Goal: Find specific page/section: Find specific page/section

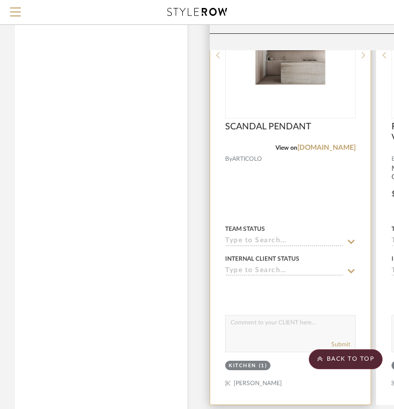
scroll to position [3524, 0]
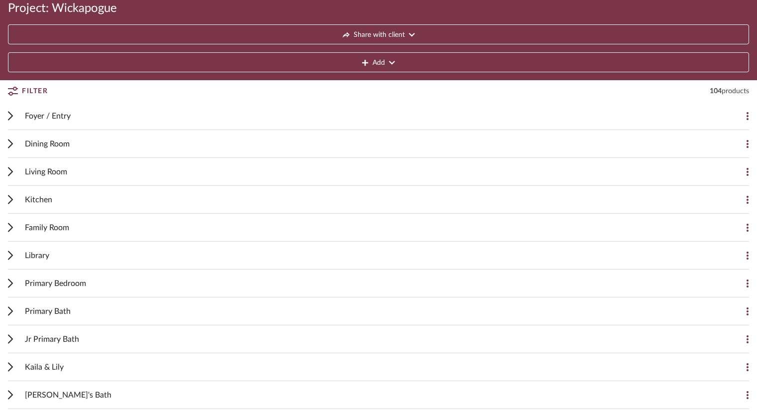
scroll to position [96, 0]
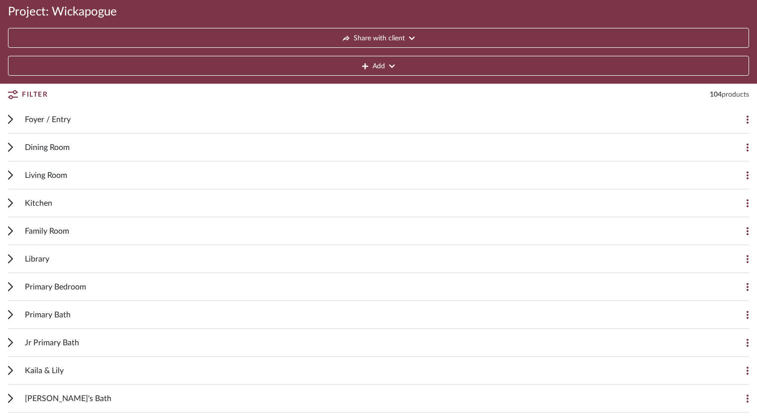
click at [12, 203] on icon at bounding box center [10, 203] width 4 height 8
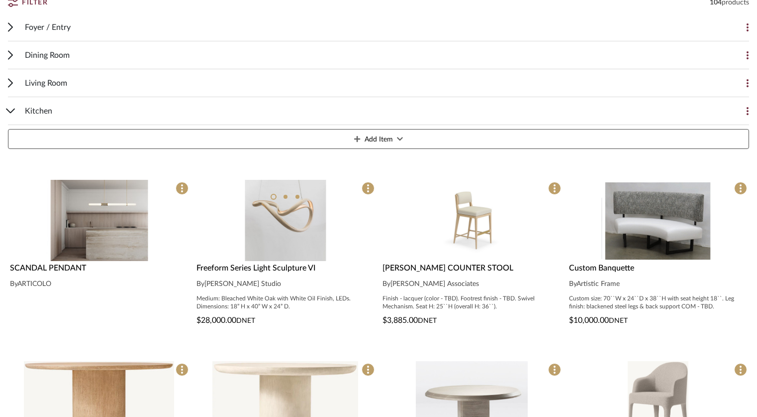
scroll to position [189, 0]
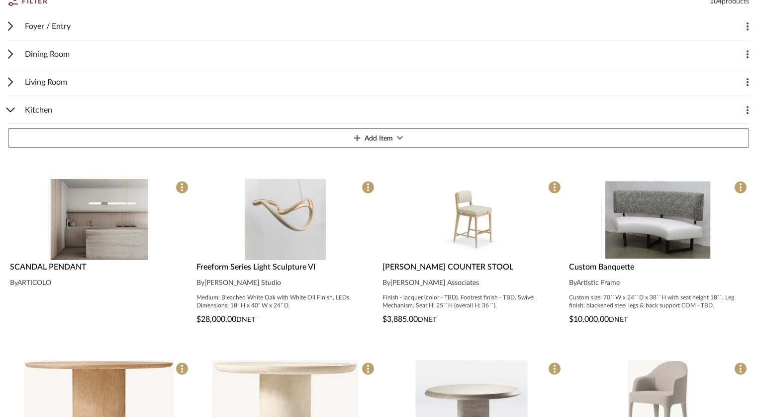
click at [33, 285] on span "ARTICOLO" at bounding box center [34, 282] width 34 height 7
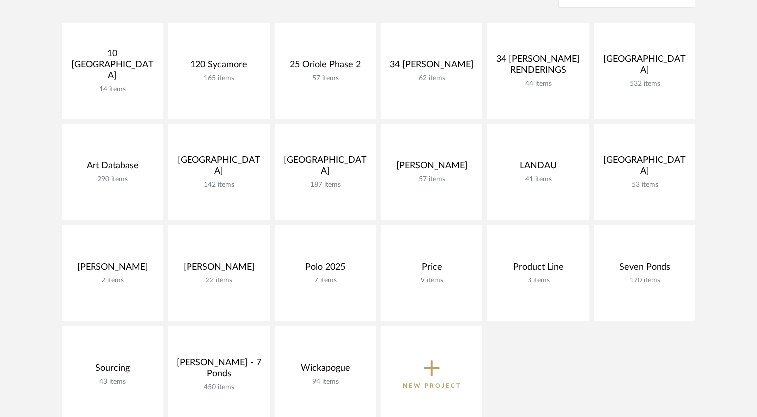
scroll to position [226, 0]
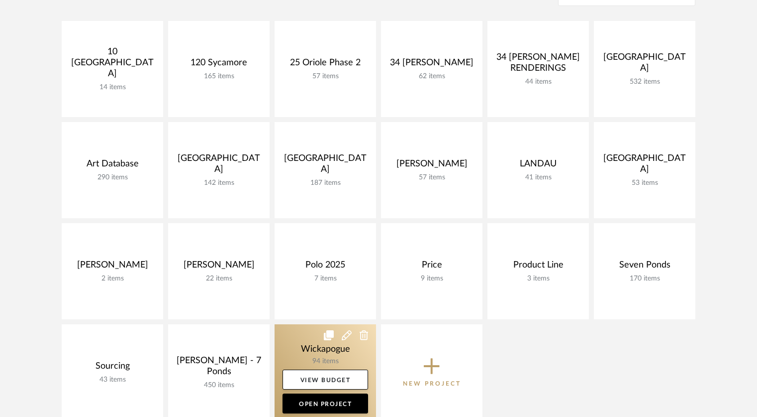
click at [324, 360] on link at bounding box center [326, 372] width 102 height 96
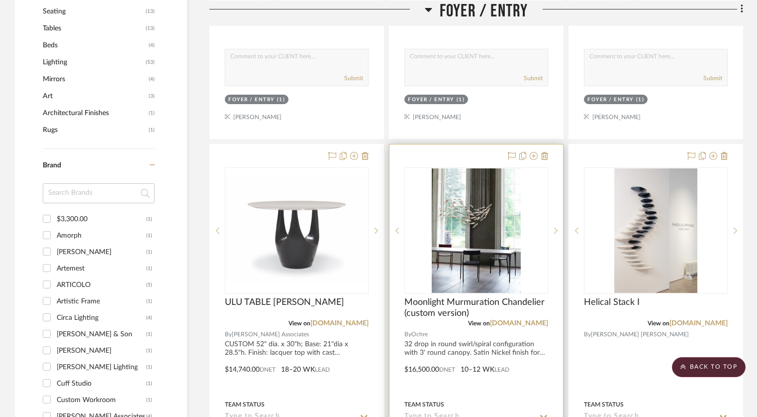
scroll to position [225, 0]
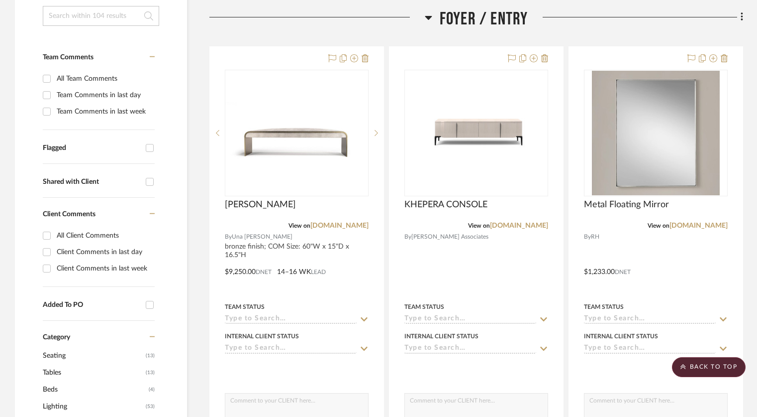
click at [428, 20] on icon at bounding box center [428, 17] width 7 height 12
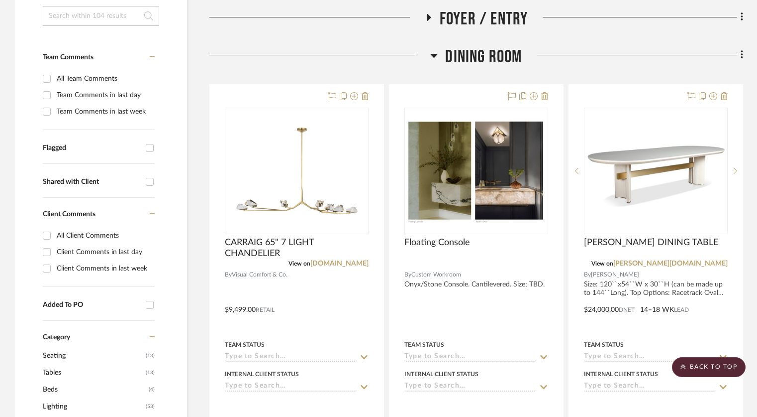
click at [434, 52] on icon at bounding box center [434, 55] width 7 height 12
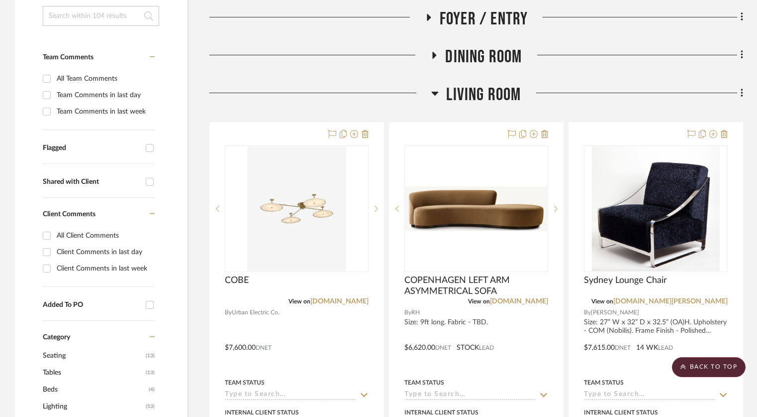
click at [432, 94] on icon at bounding box center [435, 93] width 7 height 12
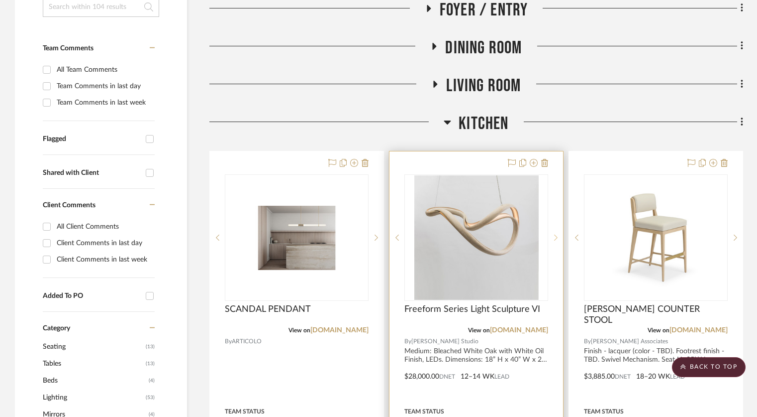
scroll to position [244, 0]
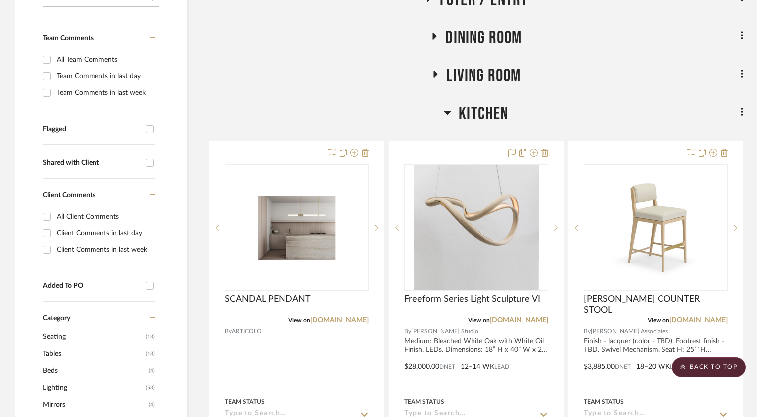
click at [450, 112] on icon at bounding box center [447, 112] width 7 height 4
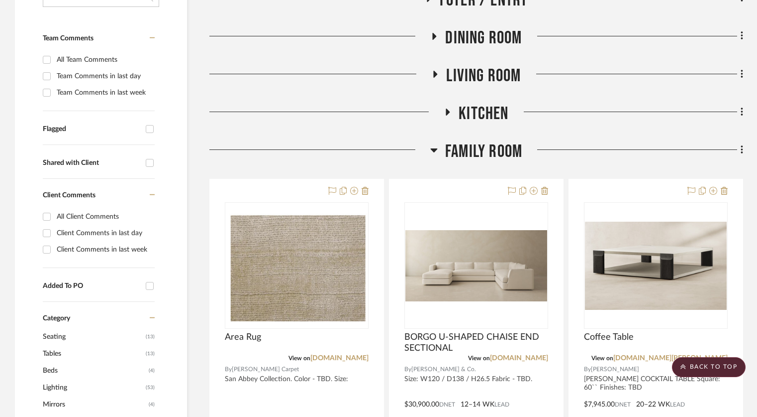
click at [431, 148] on icon at bounding box center [434, 150] width 7 height 4
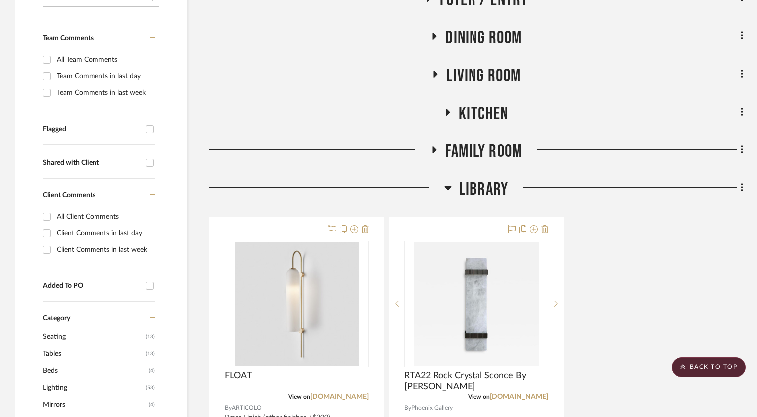
click at [447, 188] on icon at bounding box center [447, 188] width 7 height 4
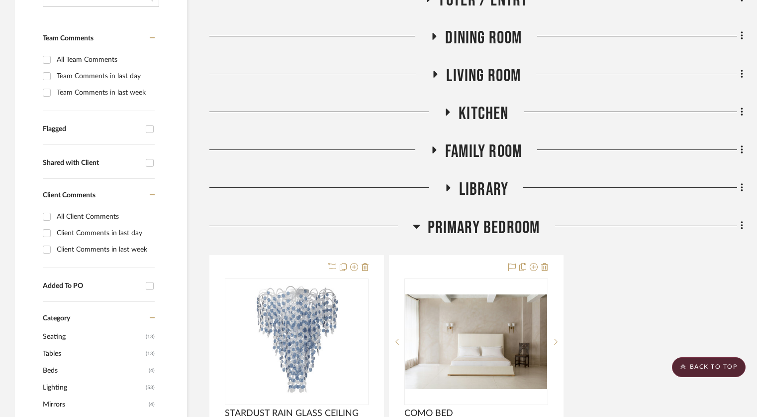
click at [418, 228] on icon at bounding box center [416, 226] width 7 height 12
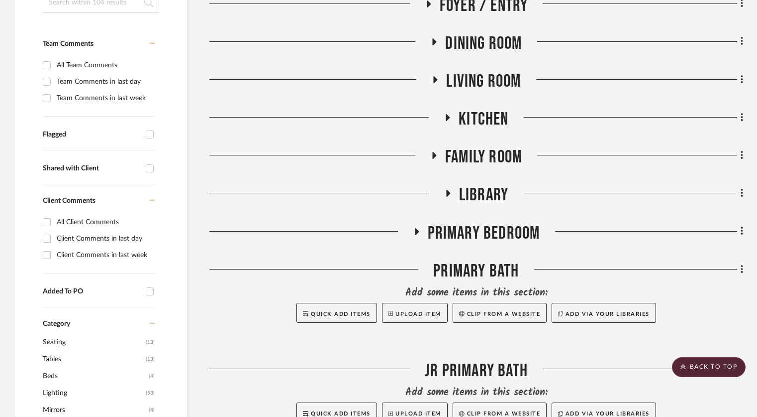
scroll to position [228, 0]
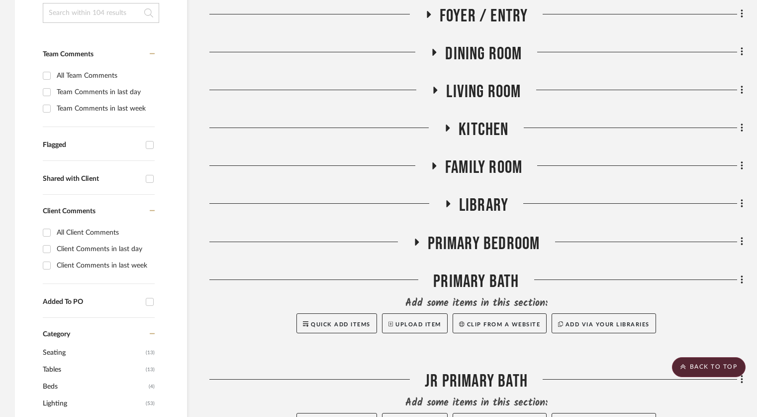
click at [430, 59] on div at bounding box center [320, 55] width 221 height 25
click at [432, 53] on icon at bounding box center [435, 51] width 12 height 7
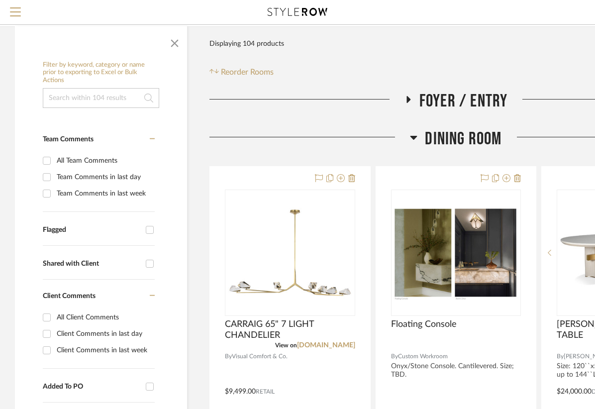
scroll to position [96, 0]
click at [412, 139] on icon at bounding box center [413, 138] width 7 height 12
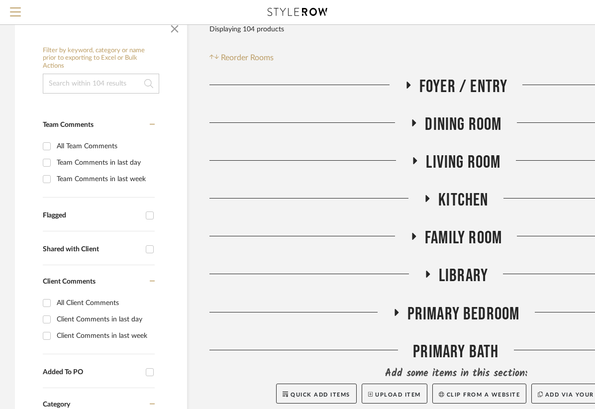
scroll to position [112, 0]
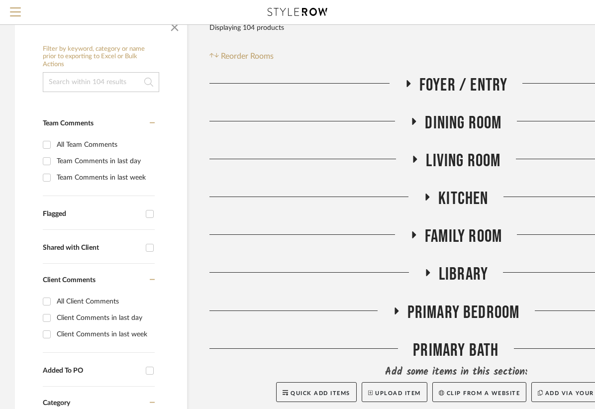
click at [411, 233] on icon at bounding box center [414, 234] width 12 height 7
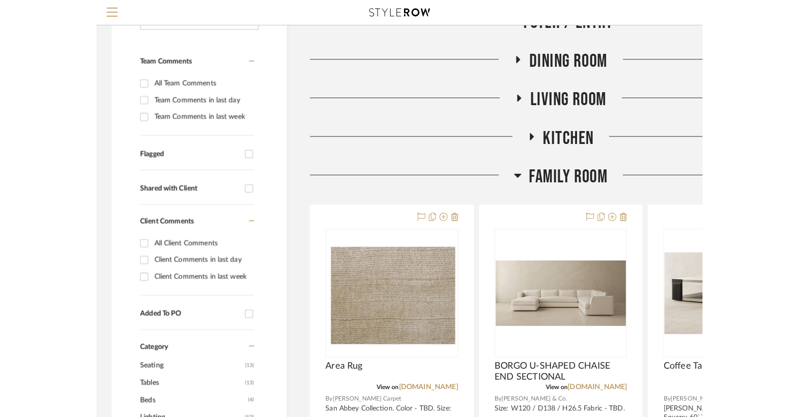
scroll to position [187, 0]
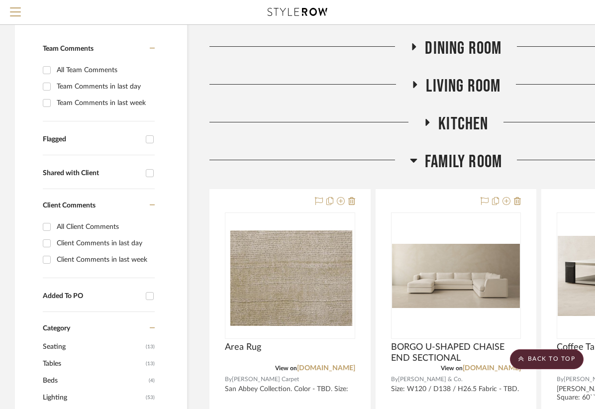
click at [411, 161] on icon at bounding box center [413, 160] width 7 height 12
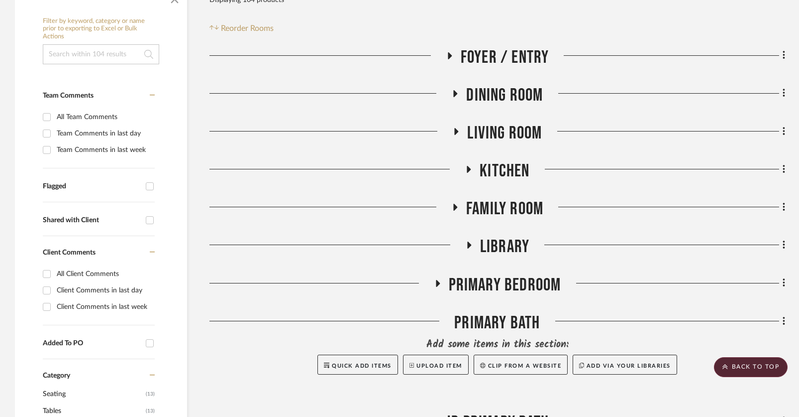
click at [435, 280] on icon at bounding box center [438, 282] width 12 height 7
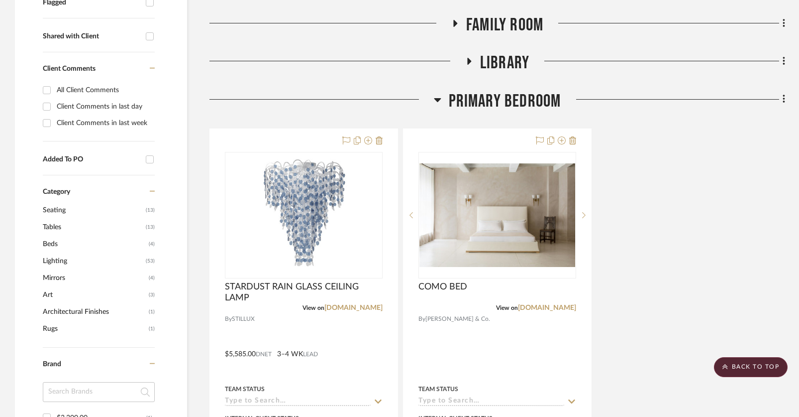
scroll to position [381, 0]
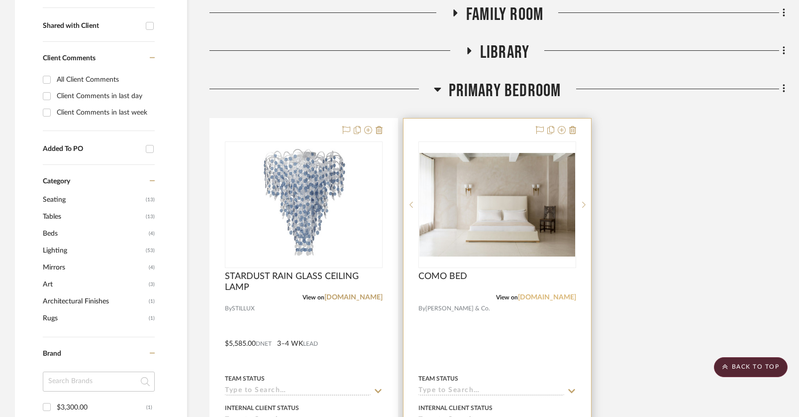
click at [557, 299] on link "[DOMAIN_NAME]" at bounding box center [547, 297] width 58 height 7
click at [548, 299] on link "[DOMAIN_NAME]" at bounding box center [547, 297] width 58 height 7
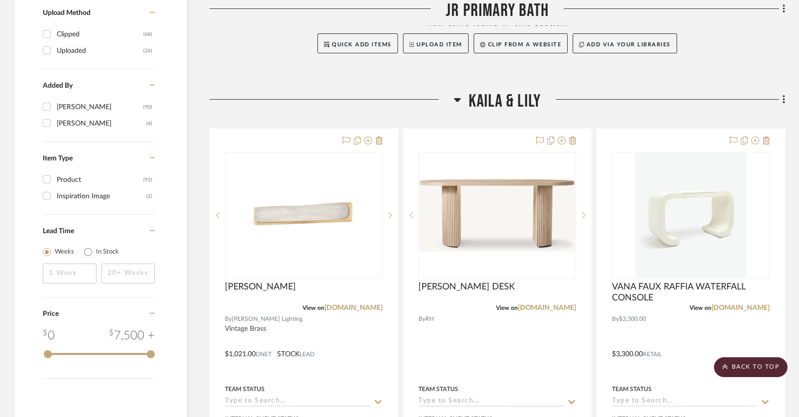
scroll to position [1056, 0]
click at [460, 103] on icon at bounding box center [457, 100] width 7 height 12
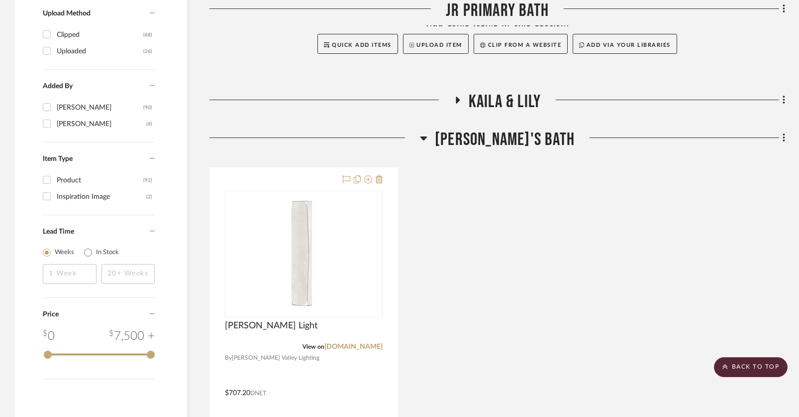
click at [462, 136] on h3 "[PERSON_NAME]'s Bath" at bounding box center [497, 139] width 155 height 21
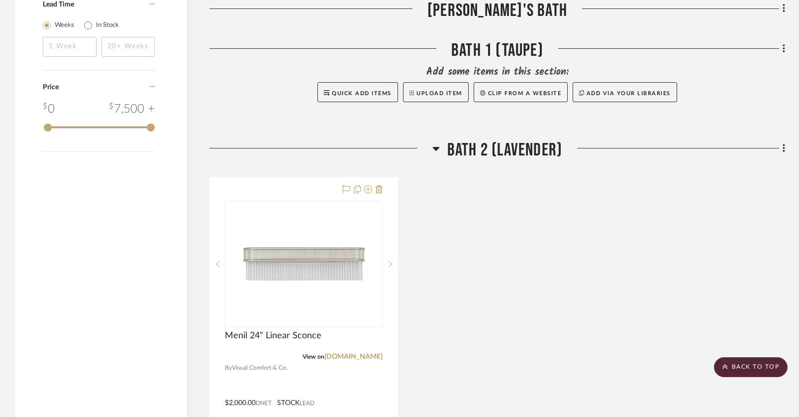
scroll to position [1352, 0]
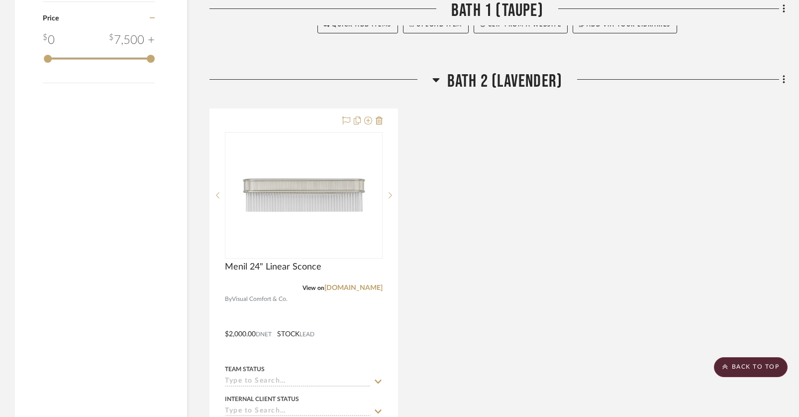
click at [439, 78] on icon at bounding box center [435, 80] width 7 height 12
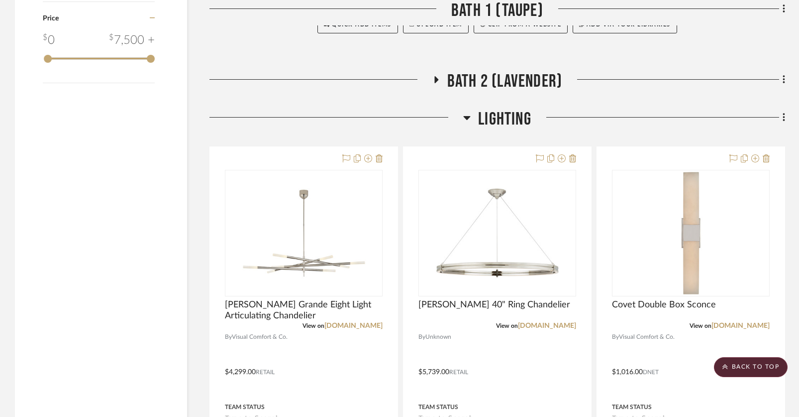
click at [466, 118] on icon at bounding box center [467, 118] width 7 height 4
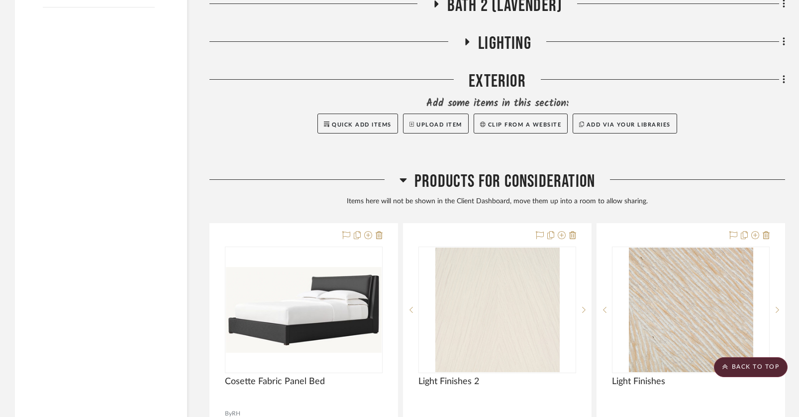
click at [406, 180] on icon at bounding box center [403, 180] width 7 height 12
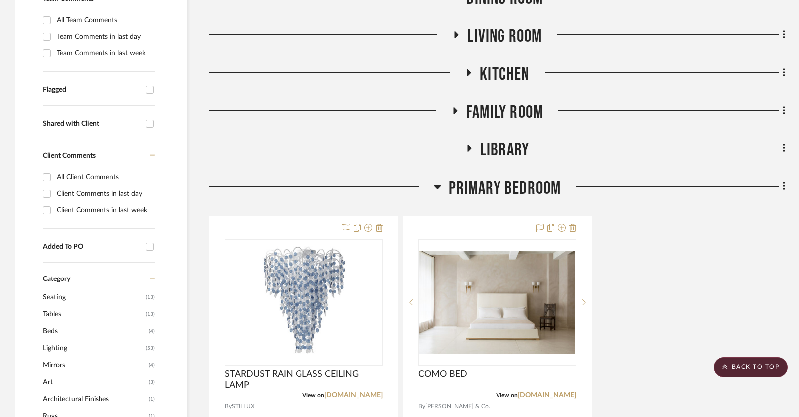
scroll to position [157, 0]
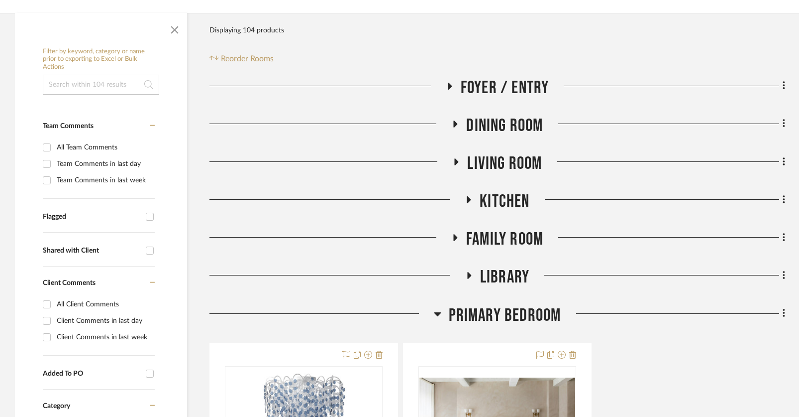
click at [438, 313] on icon at bounding box center [437, 314] width 7 height 4
